Goal: Contribute content: Add original content to the website for others to see

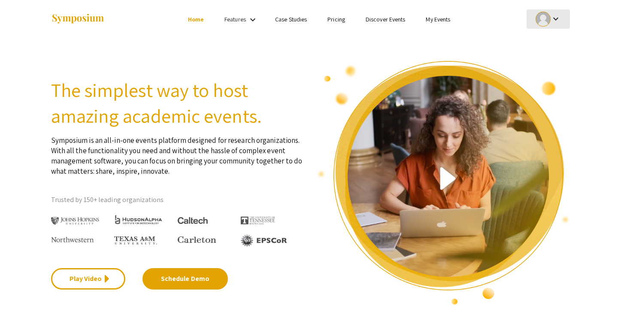
click at [551, 19] on div at bounding box center [543, 19] width 15 height 15
click at [546, 65] on button "My Submissions" at bounding box center [553, 63] width 53 height 21
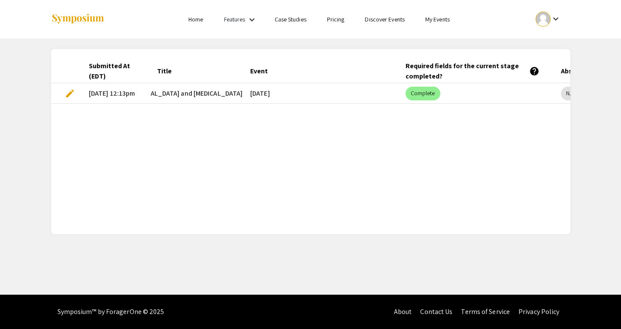
scroll to position [0, 211]
click at [65, 92] on span "edit" at bounding box center [70, 93] width 10 height 10
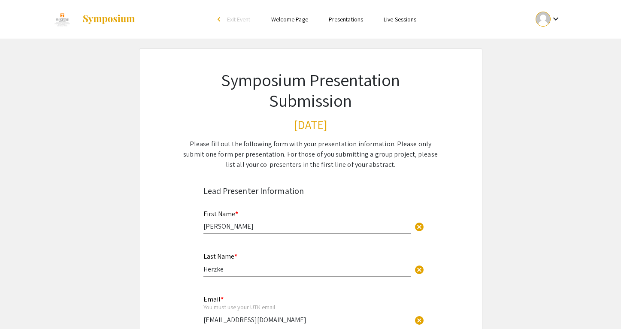
select select "custom"
type input "0"
select select "custom"
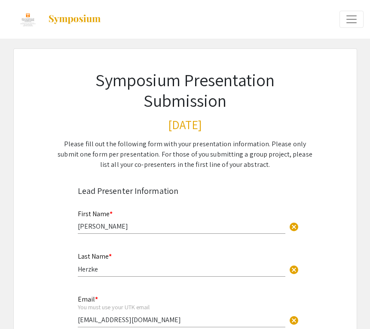
type input "1"
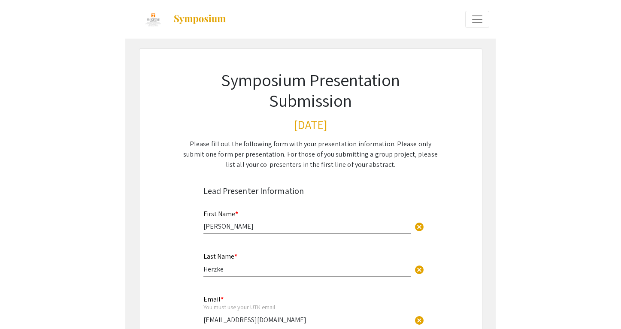
select select "auto"
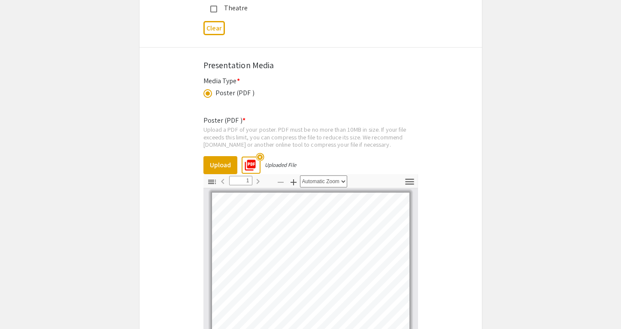
scroll to position [2412, 0]
click at [259, 152] on mat-icon "highlight_off" at bounding box center [260, 156] width 8 height 8
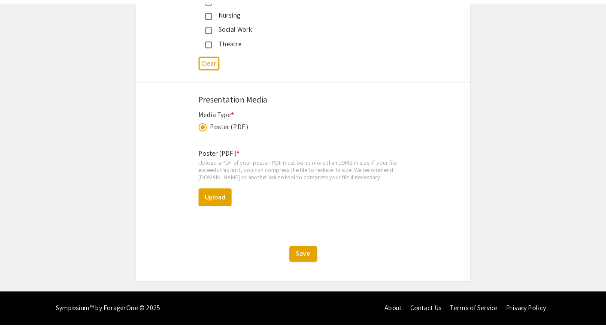
scroll to position [2362, 0]
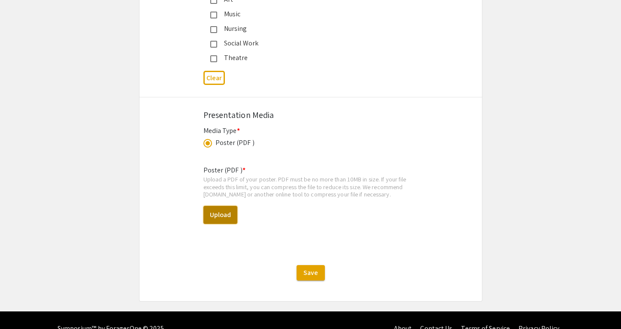
click at [218, 206] on button "Upload" at bounding box center [221, 215] width 34 height 18
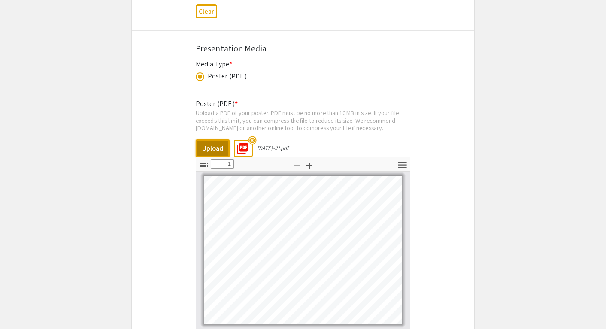
scroll to position [2587, 0]
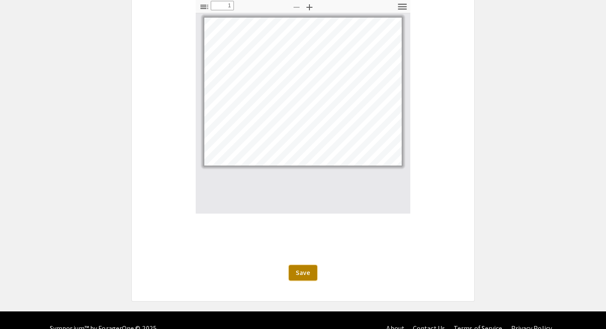
click at [301, 268] on span "Save" at bounding box center [303, 272] width 15 height 9
